Goal: Understand process/instructions

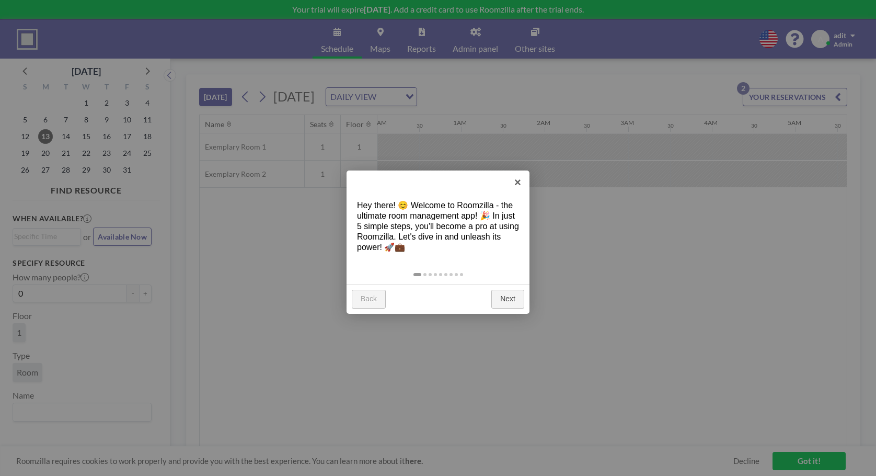
scroll to position [0, 1087]
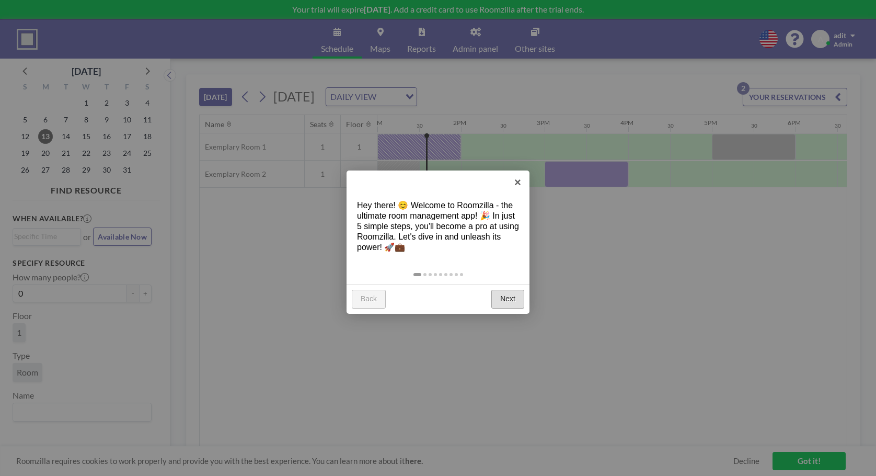
click at [495, 297] on link "Next" at bounding box center [507, 299] width 33 height 19
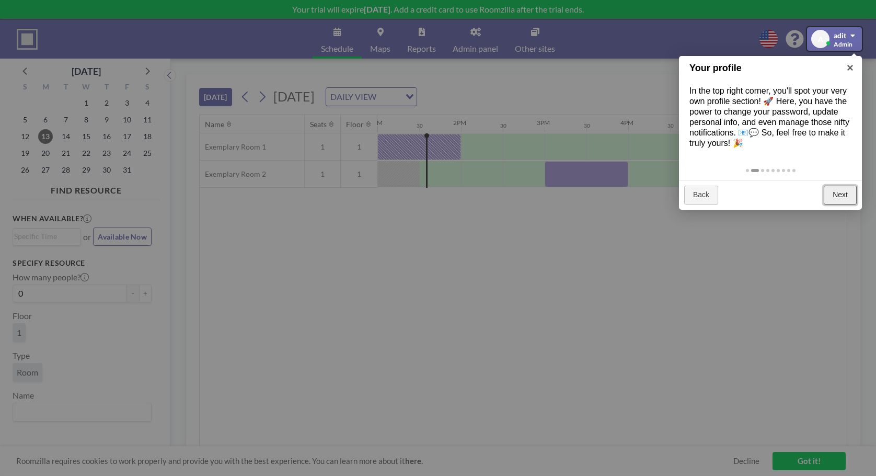
click at [852, 189] on link "Next" at bounding box center [840, 195] width 33 height 19
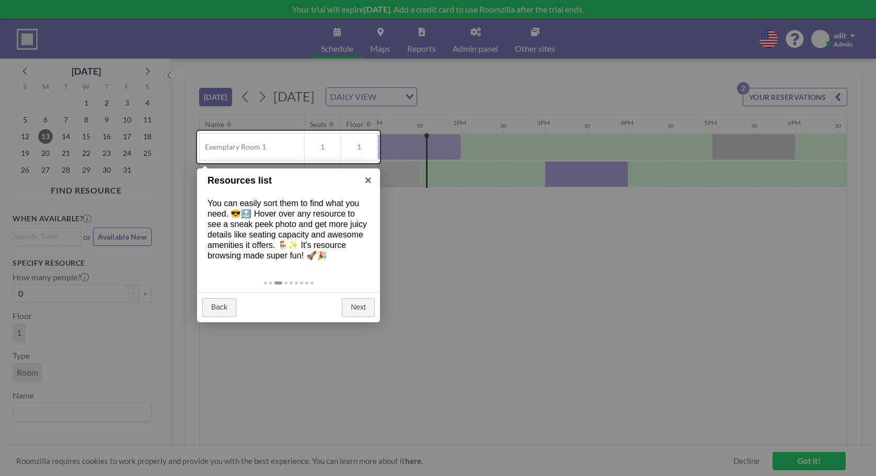
click at [375, 306] on div "Back Next" at bounding box center [288, 307] width 183 height 30
click at [369, 307] on link "Next" at bounding box center [358, 307] width 33 height 19
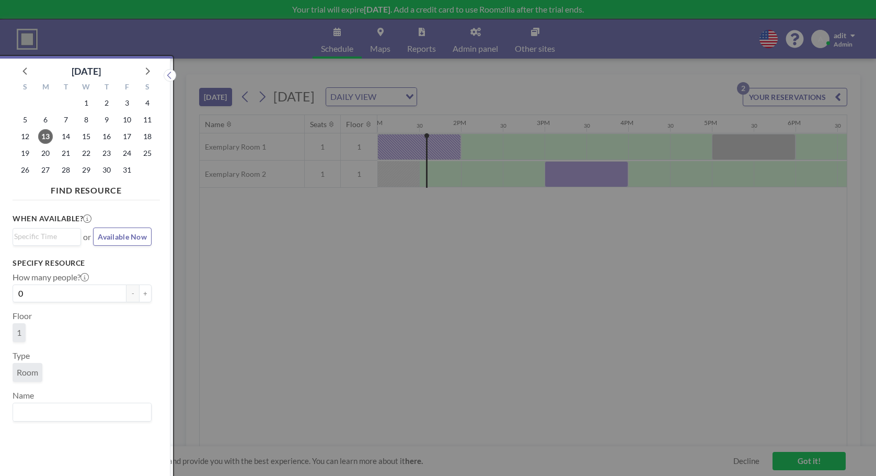
scroll to position [3, 0]
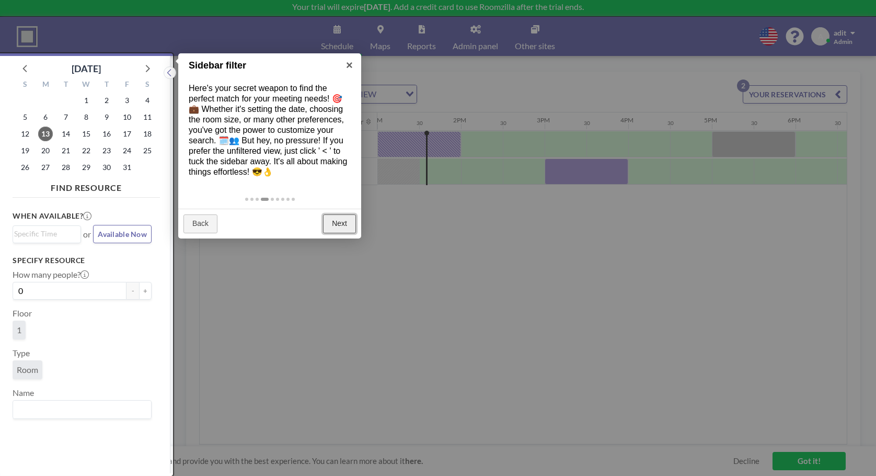
click at [341, 221] on link "Next" at bounding box center [339, 223] width 33 height 19
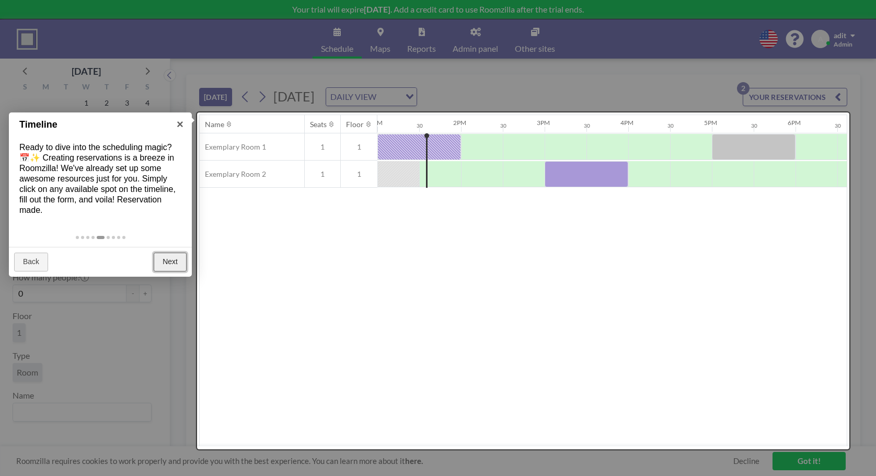
click at [167, 252] on link "Next" at bounding box center [170, 261] width 33 height 19
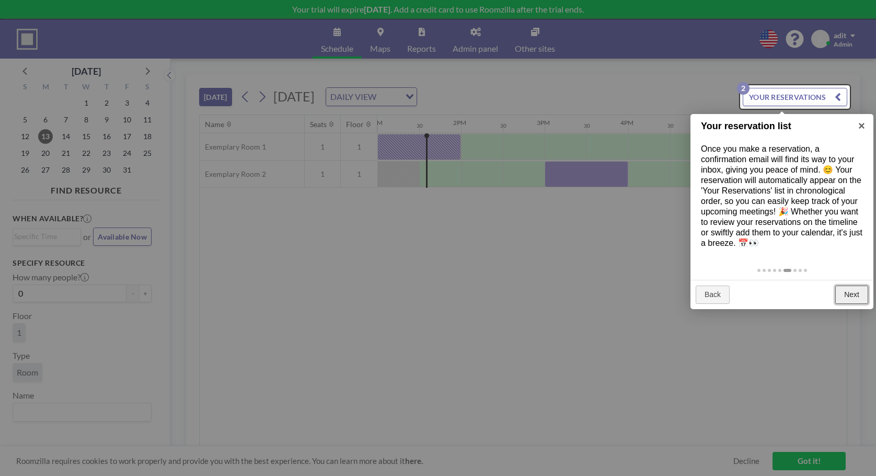
click at [853, 290] on link "Next" at bounding box center [851, 294] width 33 height 19
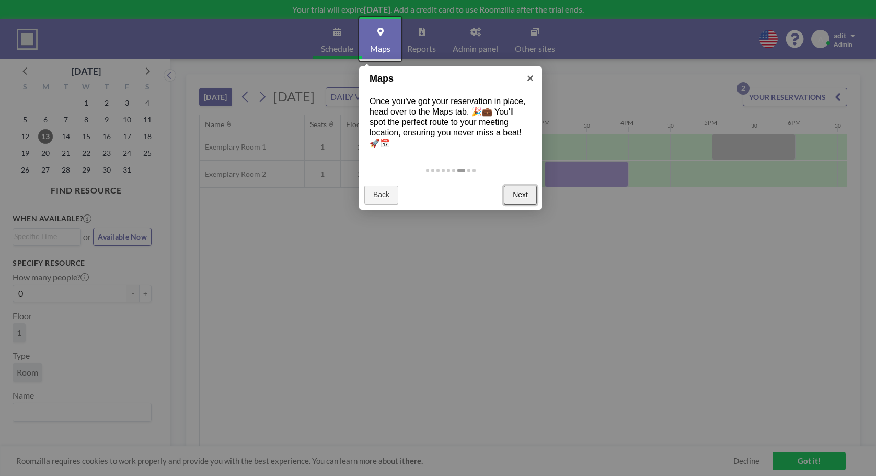
click at [519, 189] on link "Next" at bounding box center [520, 195] width 33 height 19
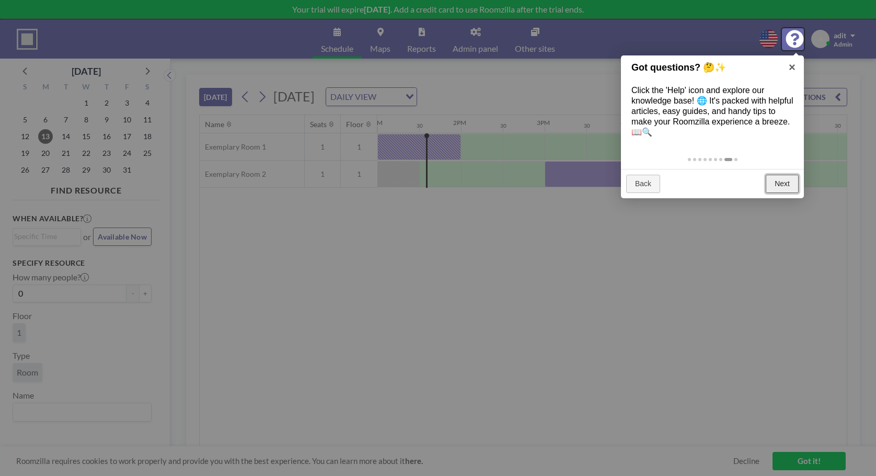
click at [782, 179] on link "Next" at bounding box center [782, 184] width 33 height 19
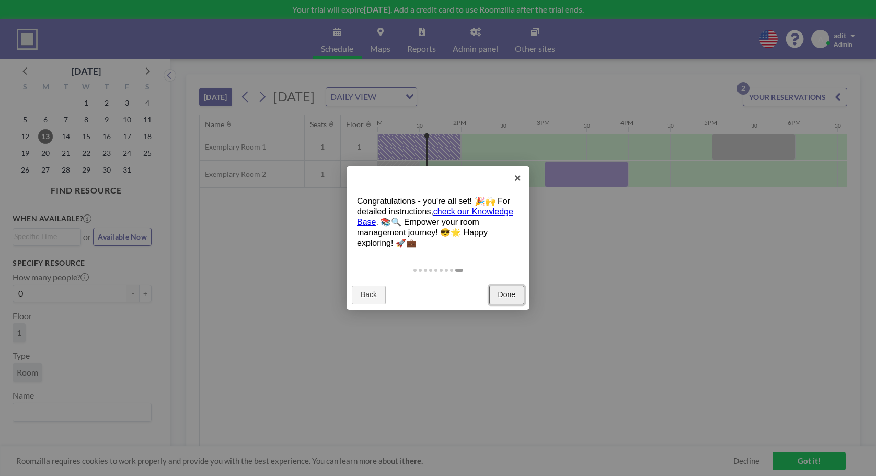
click at [512, 293] on link "Done" at bounding box center [506, 294] width 35 height 19
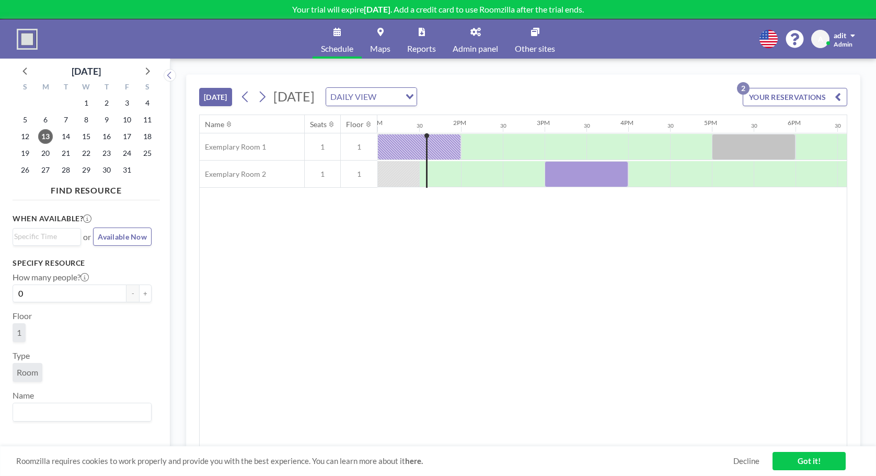
click at [399, 91] on input "Search for option" at bounding box center [389, 97] width 20 height 14
click at [497, 130] on li "WEEKLY VIEW" at bounding box center [485, 130] width 89 height 15
